Goal: Task Accomplishment & Management: Use online tool/utility

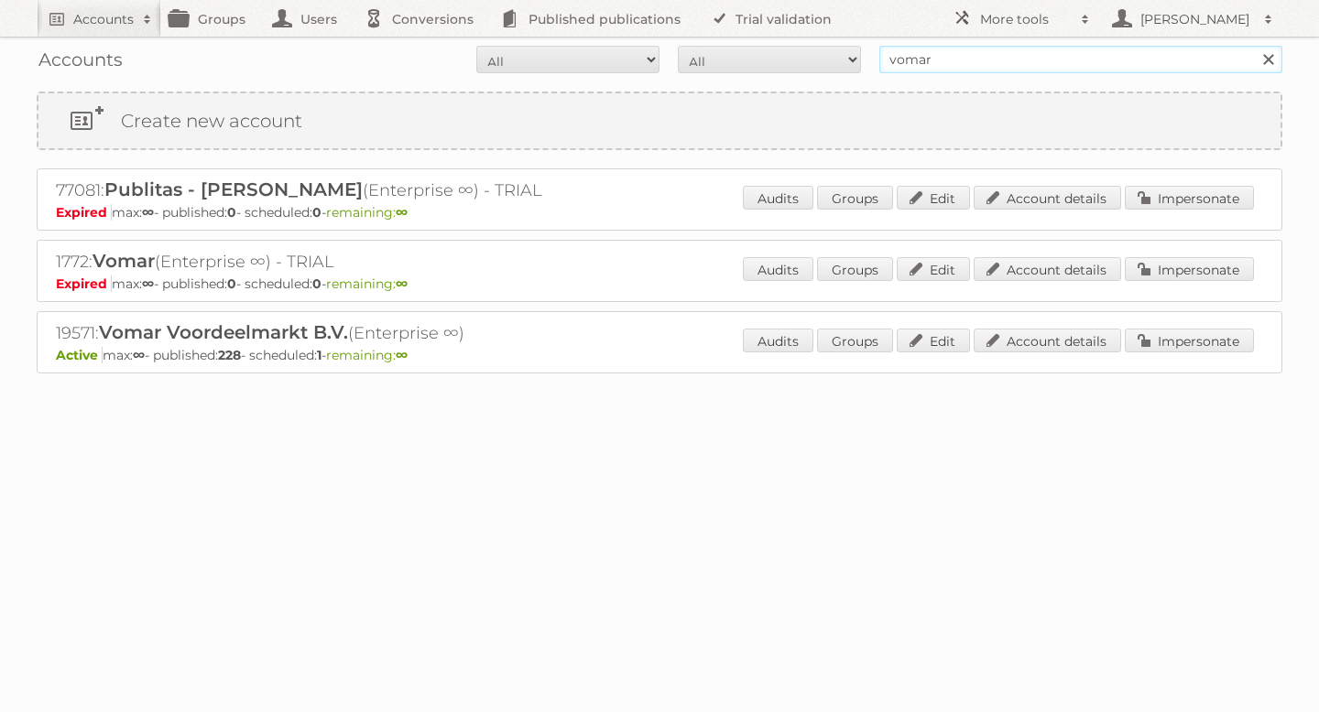
click at [1003, 64] on input "vomar" at bounding box center [1080, 59] width 403 height 27
type input "inhouse"
click at [1254, 46] on input "Search" at bounding box center [1267, 59] width 27 height 27
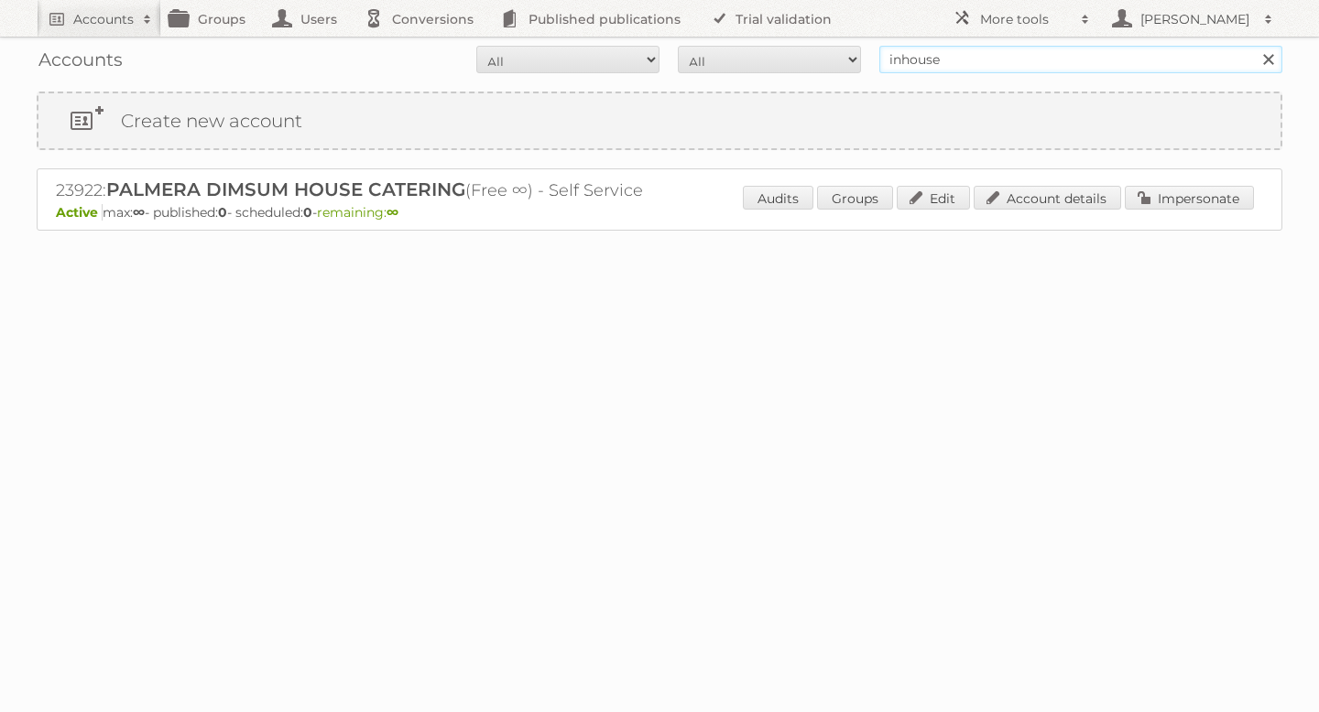
click at [913, 57] on input "inhouse" at bounding box center [1080, 59] width 403 height 27
type input "meubel"
click at [1254, 46] on input "Search" at bounding box center [1267, 59] width 27 height 27
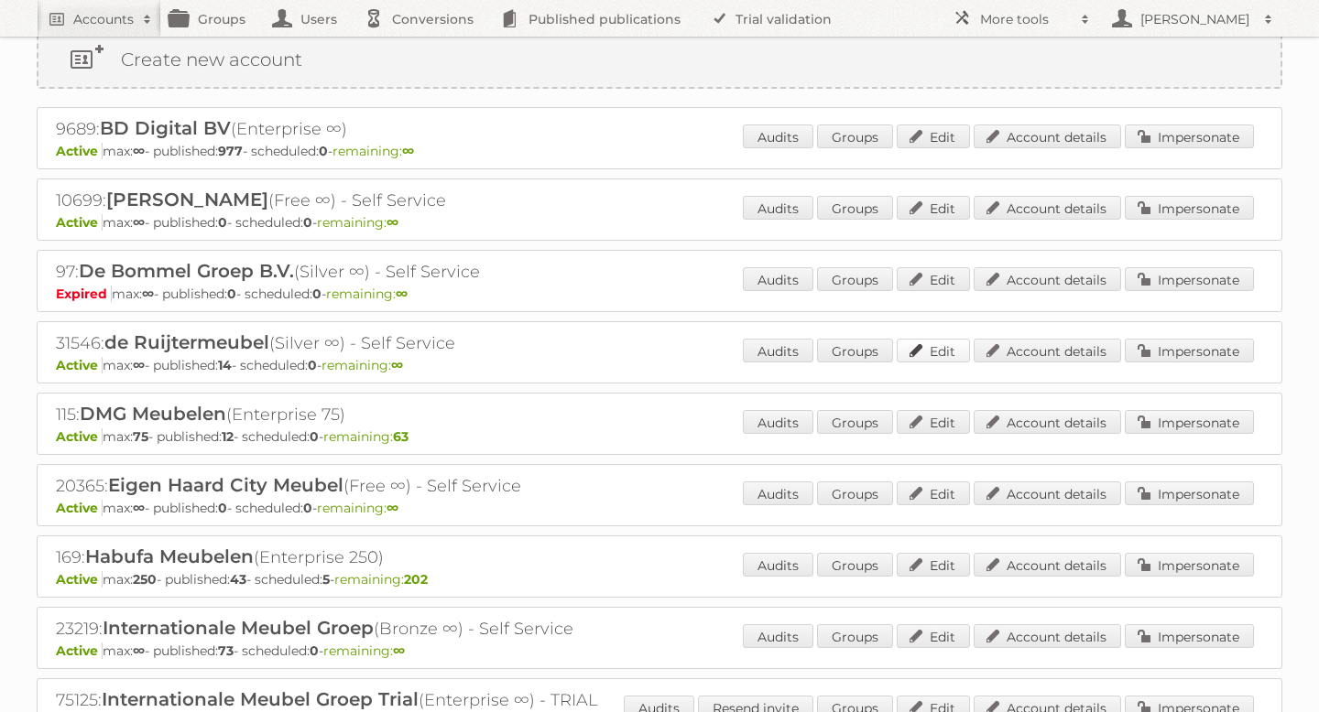
scroll to position [105, 0]
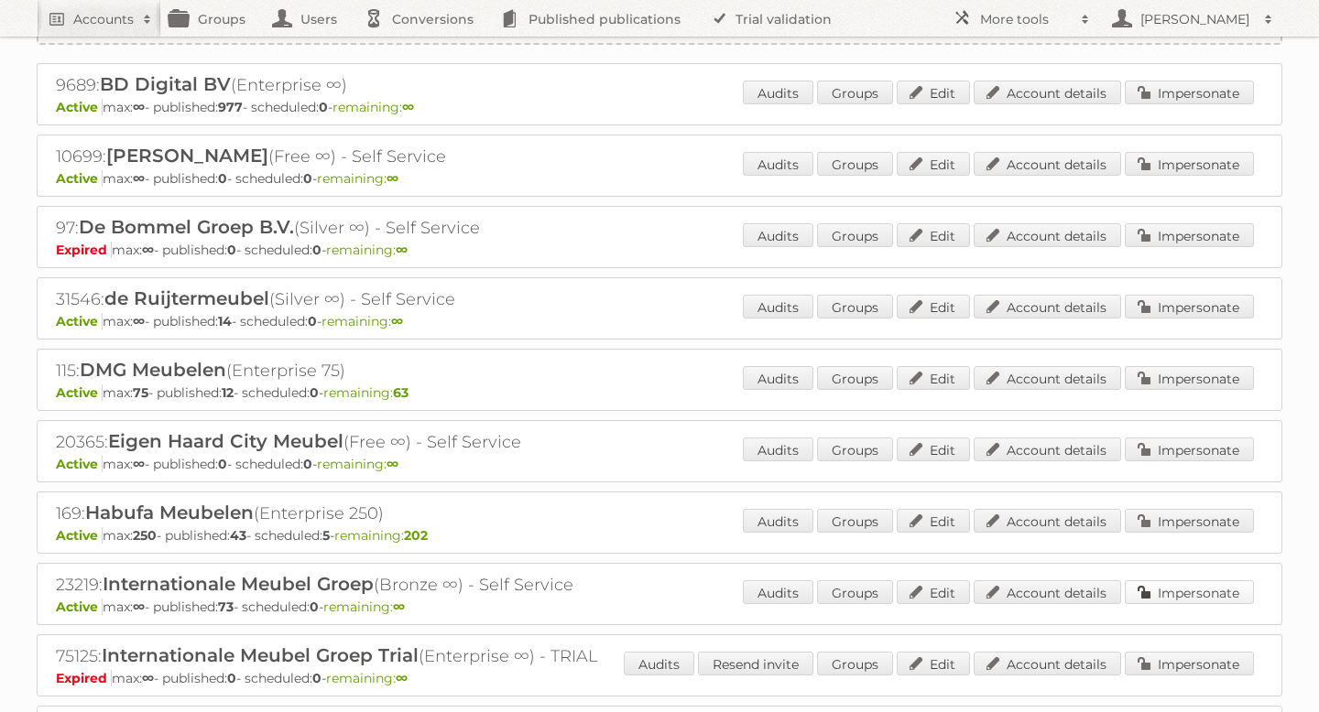
click at [1171, 593] on link "Impersonate" at bounding box center [1189, 593] width 129 height 24
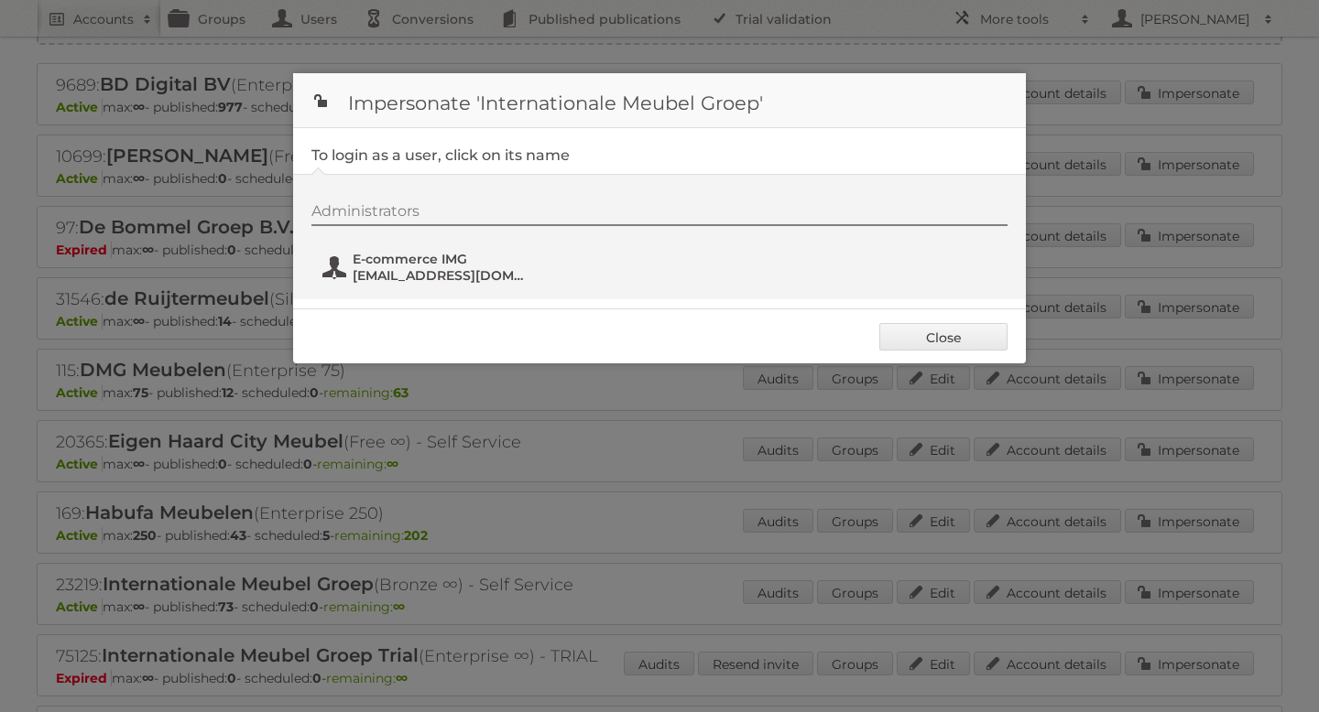
click at [442, 271] on span "Social@i-m-g.nl" at bounding box center [442, 275] width 178 height 16
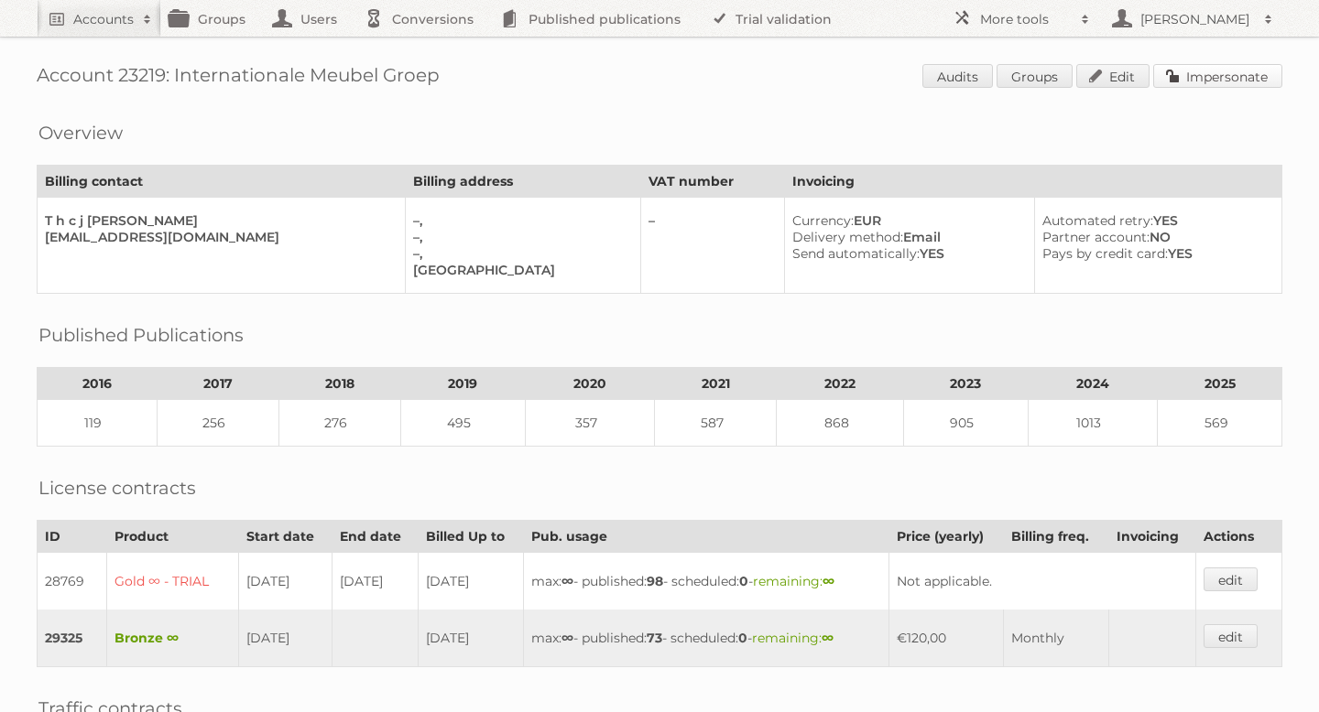
click at [1172, 71] on link "Impersonate" at bounding box center [1217, 76] width 129 height 24
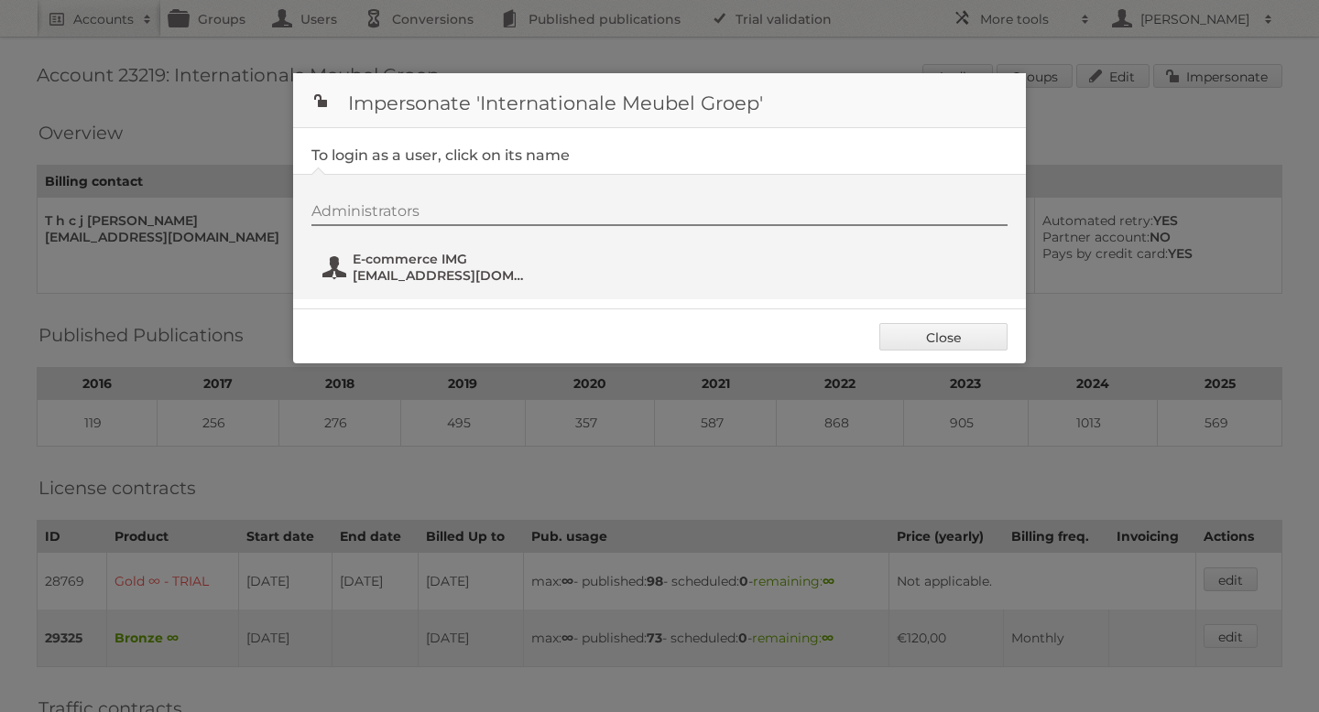
click at [367, 256] on span "E-commerce IMG" at bounding box center [442, 259] width 178 height 16
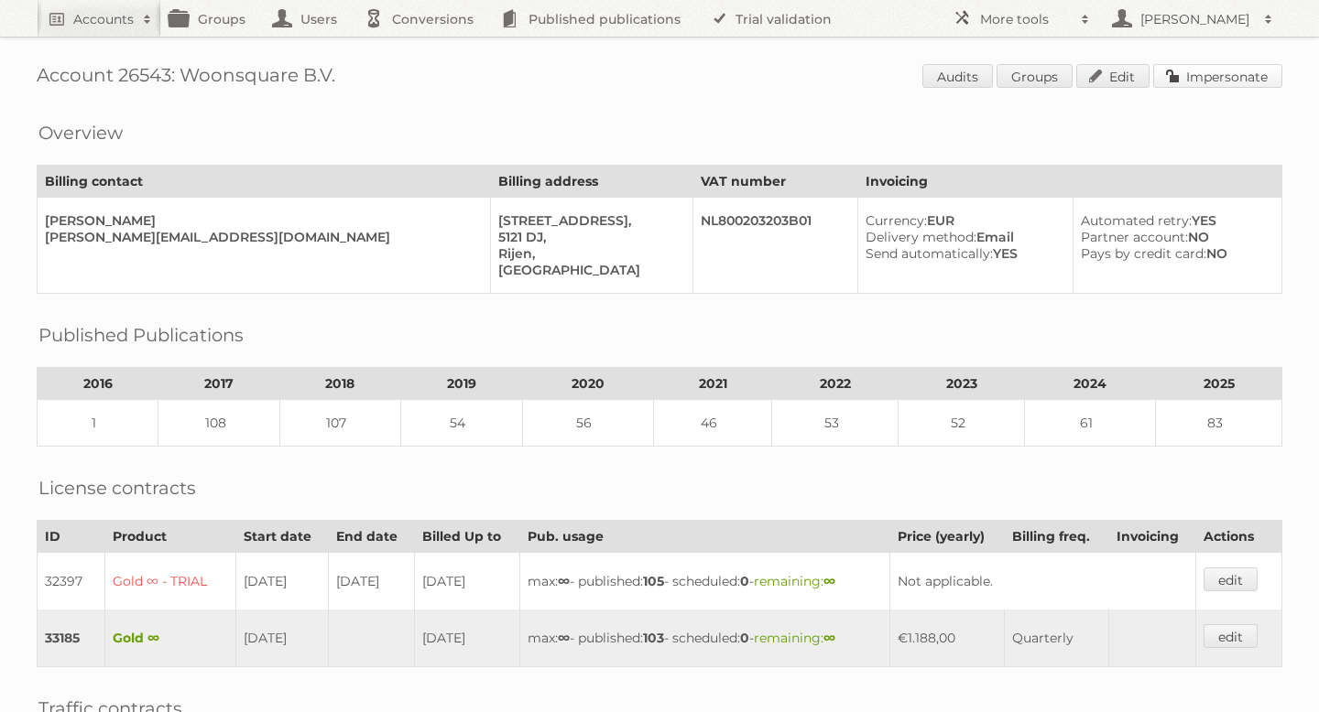
click at [1222, 64] on link "Impersonate" at bounding box center [1217, 76] width 129 height 24
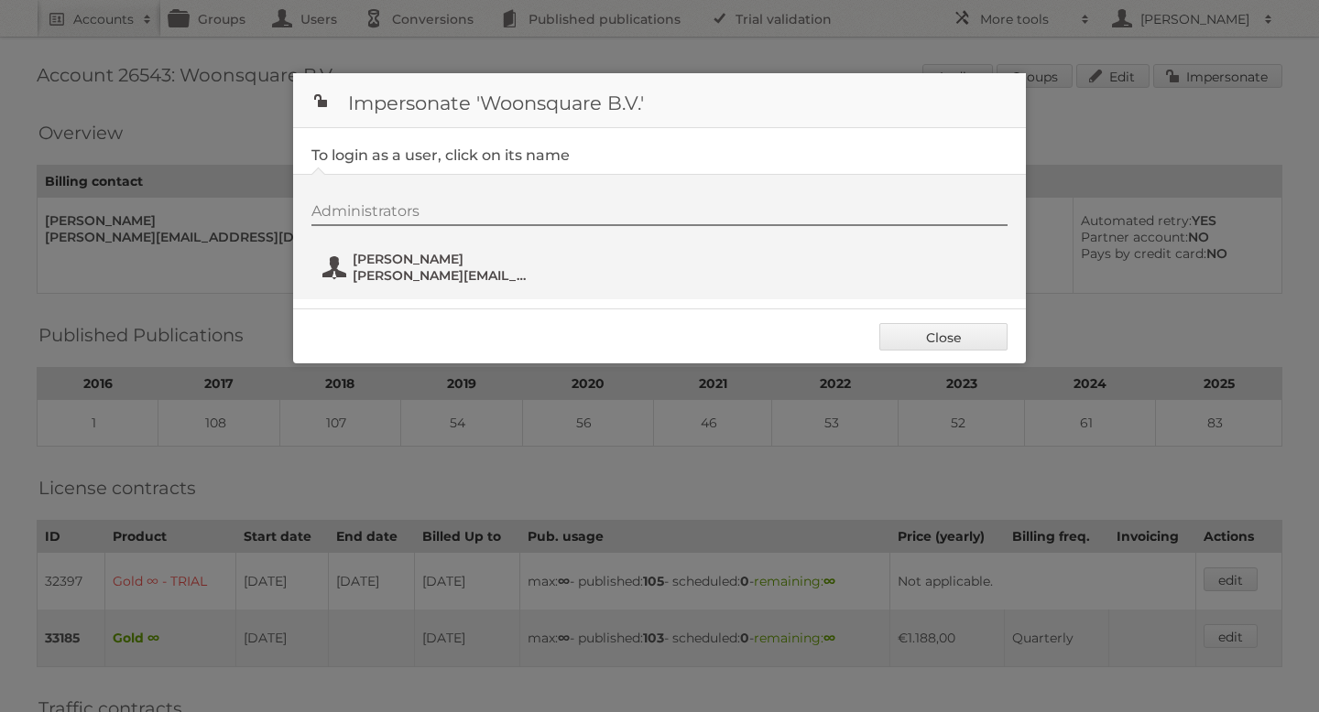
click at [437, 257] on span "[PERSON_NAME]" at bounding box center [442, 259] width 178 height 16
